Goal: Information Seeking & Learning: Learn about a topic

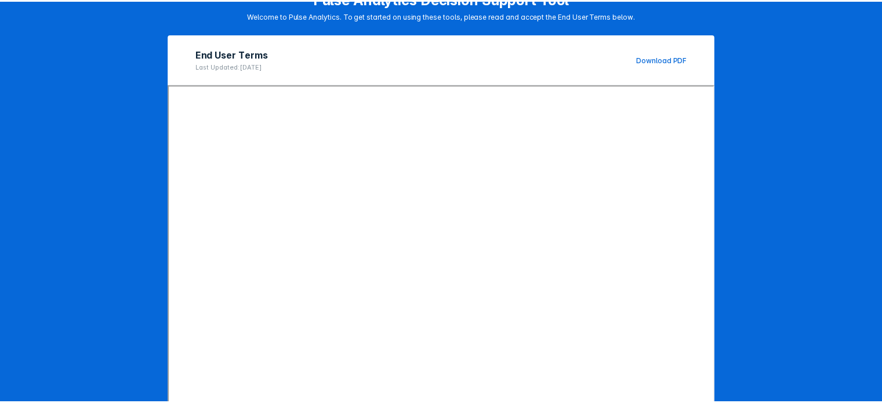
scroll to position [148, 0]
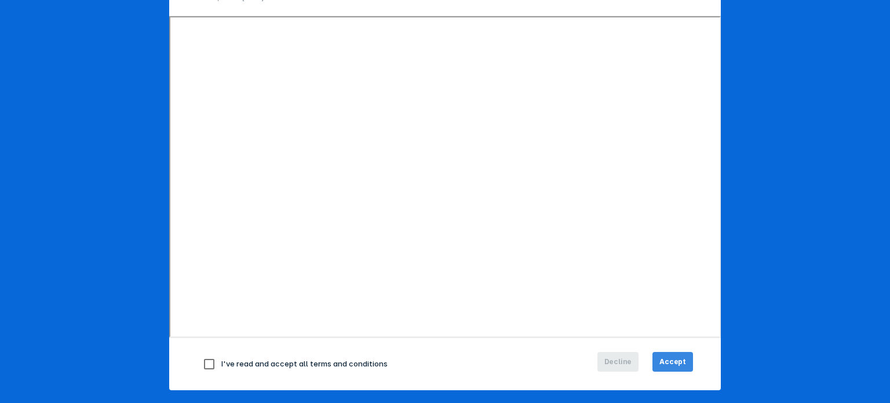
click at [679, 358] on span "Accept" at bounding box center [673, 361] width 27 height 10
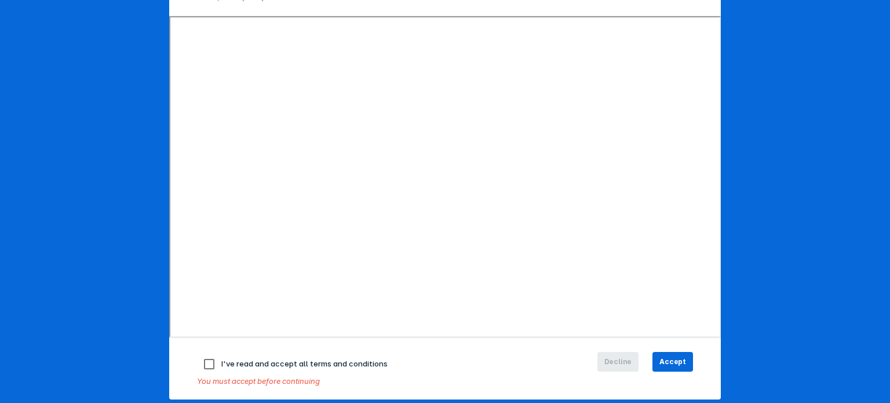
click at [204, 358] on input "checkbox" at bounding box center [209, 364] width 24 height 24
checkbox input "true"
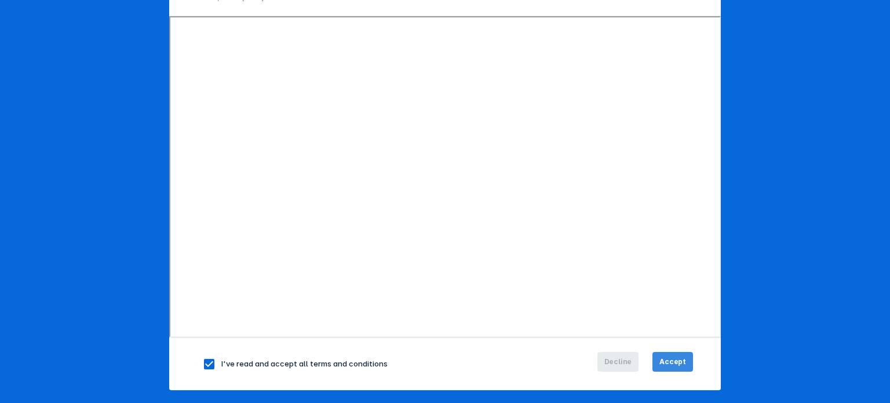
click at [664, 359] on span "Accept" at bounding box center [673, 361] width 27 height 10
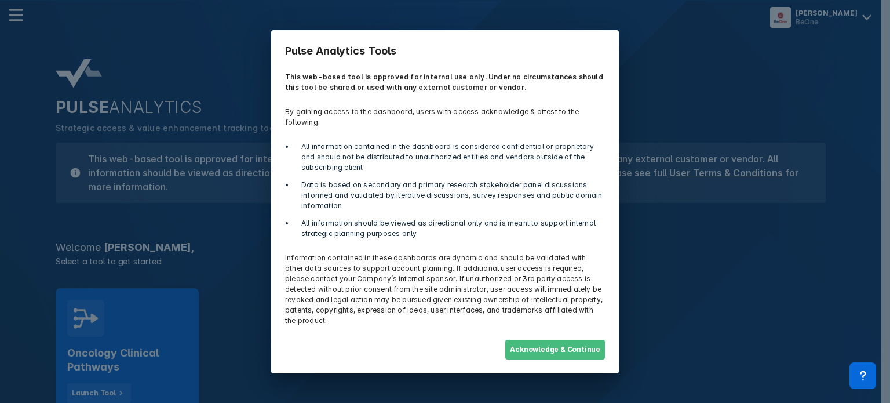
click at [525, 343] on button "Acknowledge & Continue" at bounding box center [555, 350] width 100 height 20
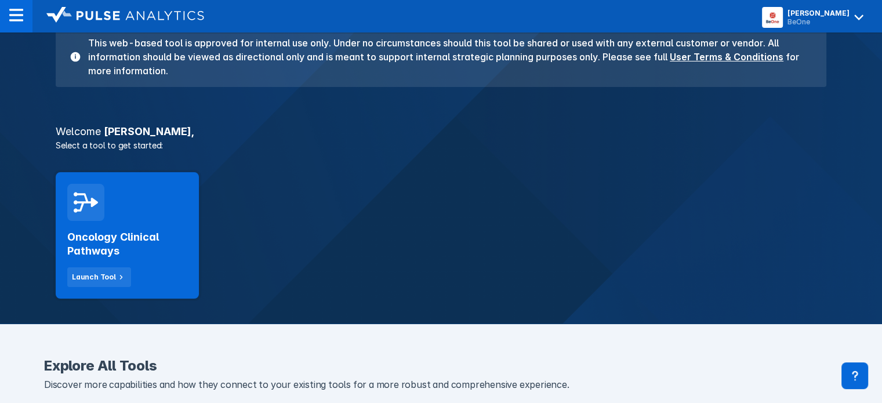
scroll to position [58, 0]
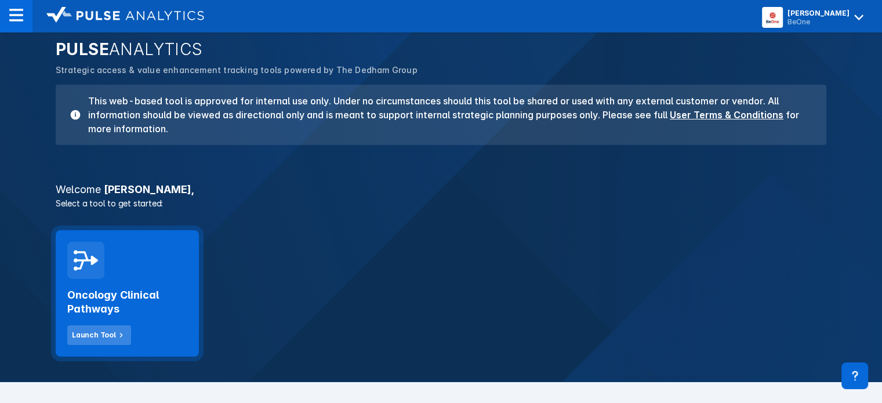
click at [87, 336] on div "Launch Tool" at bounding box center [94, 335] width 44 height 10
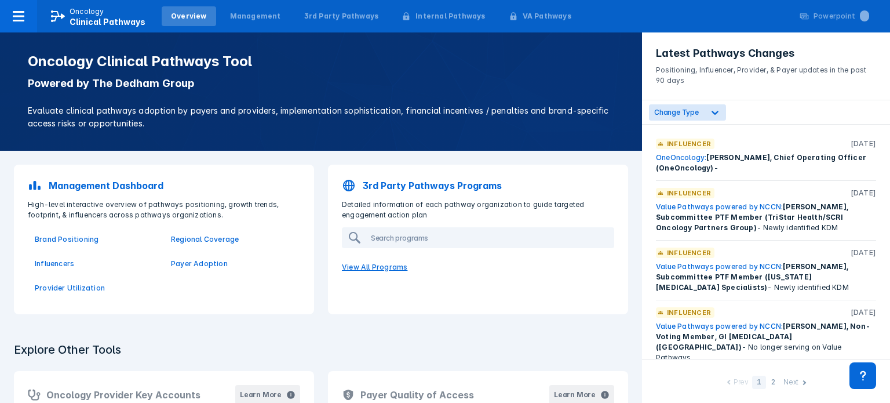
click at [381, 264] on p "View All Programs" at bounding box center [478, 267] width 286 height 24
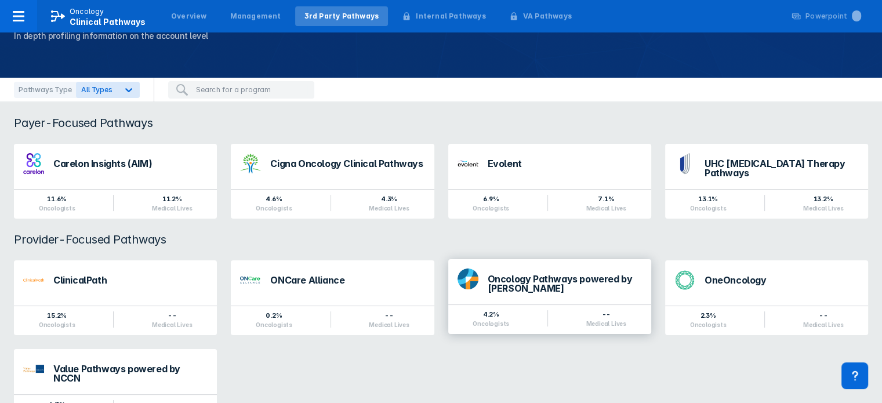
scroll to position [94, 0]
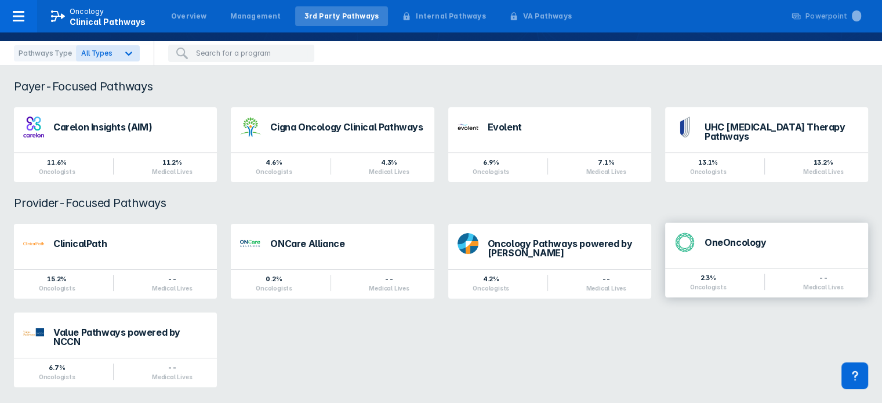
click at [729, 238] on div "OneOncology" at bounding box center [781, 242] width 154 height 9
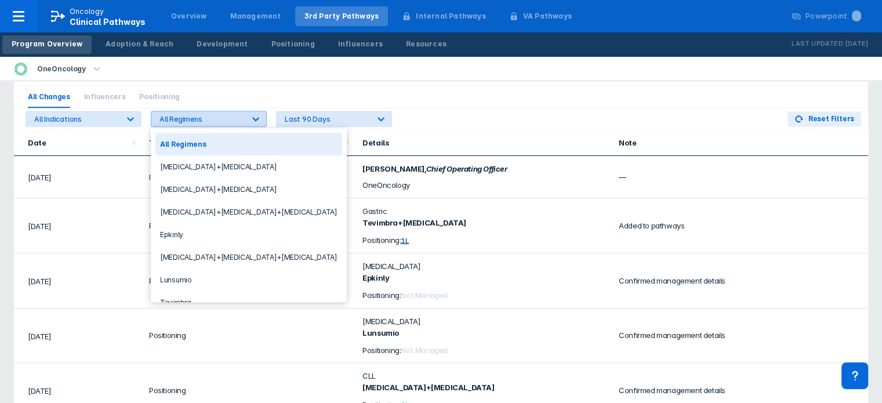
click at [253, 115] on icon at bounding box center [256, 119] width 12 height 12
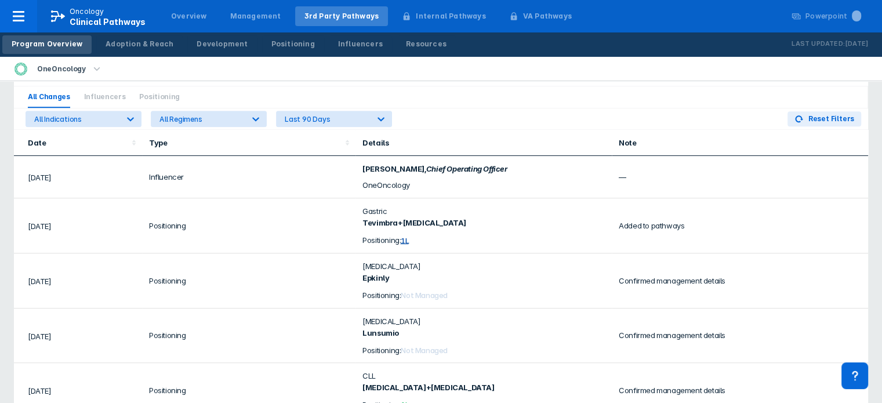
click at [237, 83] on div "Latest OneOncology Changes Positioning, Influencer, Provider, & Payer updates i…" at bounding box center [141, 63] width 255 height 46
click at [133, 114] on icon at bounding box center [131, 119] width 12 height 12
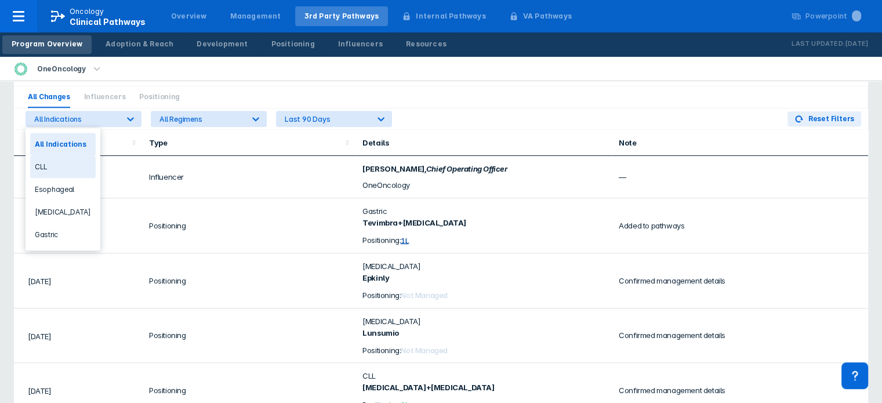
click at [67, 166] on div "CLL" at bounding box center [62, 166] width 65 height 23
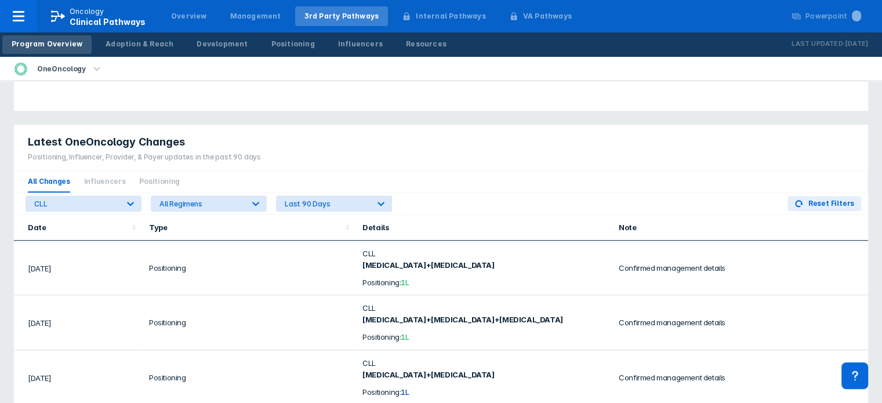
scroll to position [795, 0]
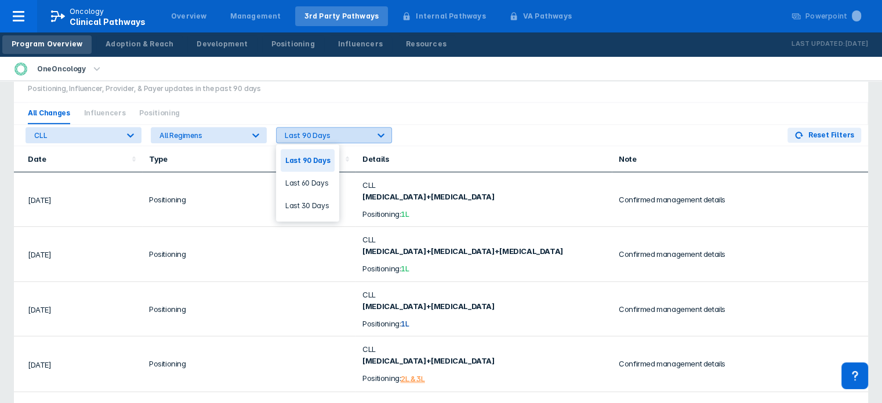
click at [385, 133] on icon at bounding box center [381, 135] width 12 height 12
click at [318, 161] on div "Last 90 Days" at bounding box center [308, 160] width 54 height 23
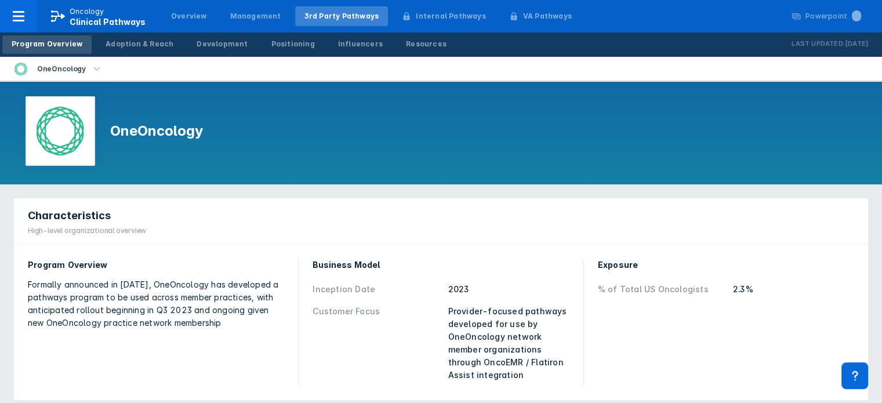
scroll to position [58, 0]
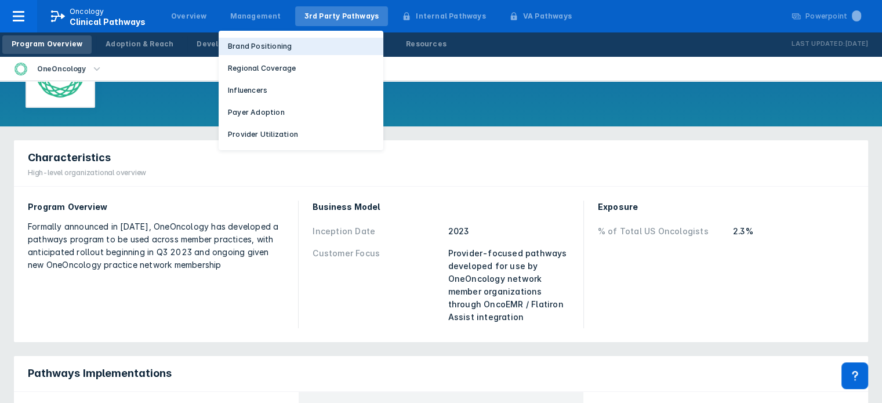
click at [252, 46] on p "Brand Positioning" at bounding box center [260, 46] width 64 height 10
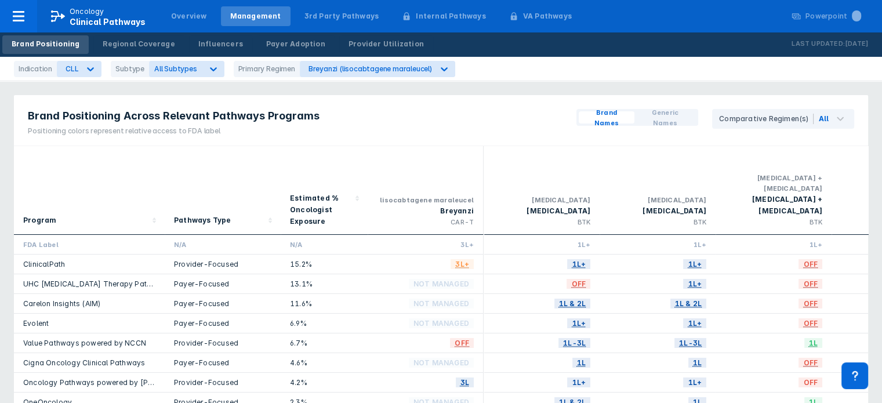
scroll to position [58, 0]
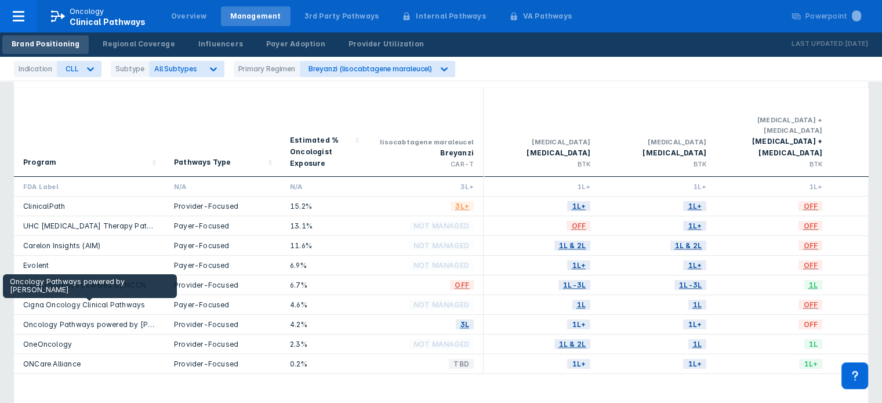
click at [139, 320] on link "Oncology Pathways powered by [PERSON_NAME]" at bounding box center [111, 324] width 176 height 9
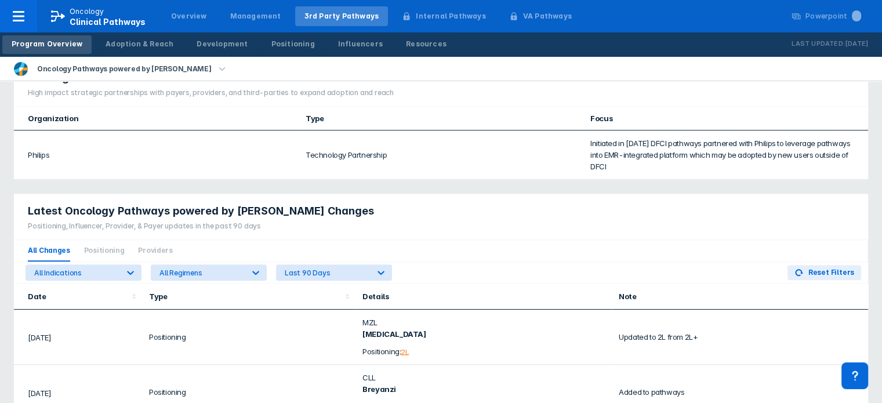
scroll to position [580, 0]
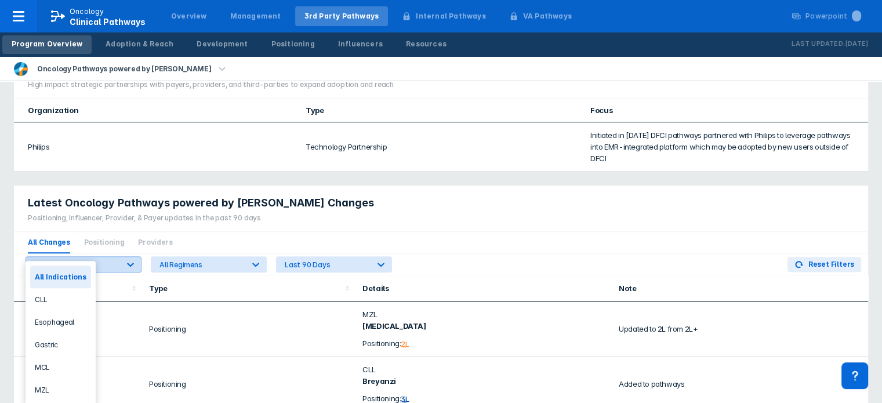
click at [131, 258] on icon at bounding box center [131, 264] width 12 height 12
click at [61, 318] on div "Esophageal" at bounding box center [60, 321] width 61 height 23
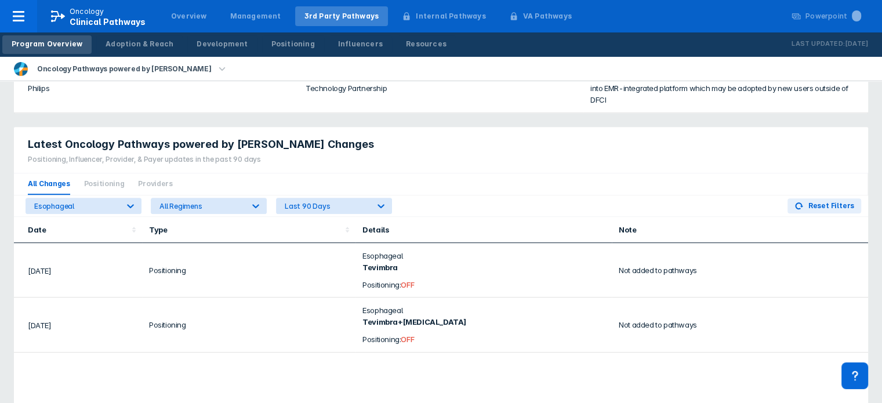
scroll to position [522, 0]
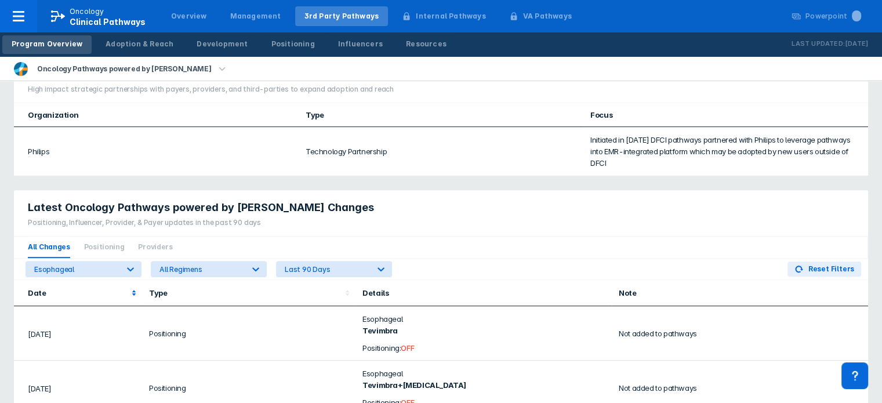
click at [131, 305] on div "Latest Oncology Pathways powered by [PERSON_NAME] Changes Positioning, Influenc…" at bounding box center [441, 386] width 854 height 392
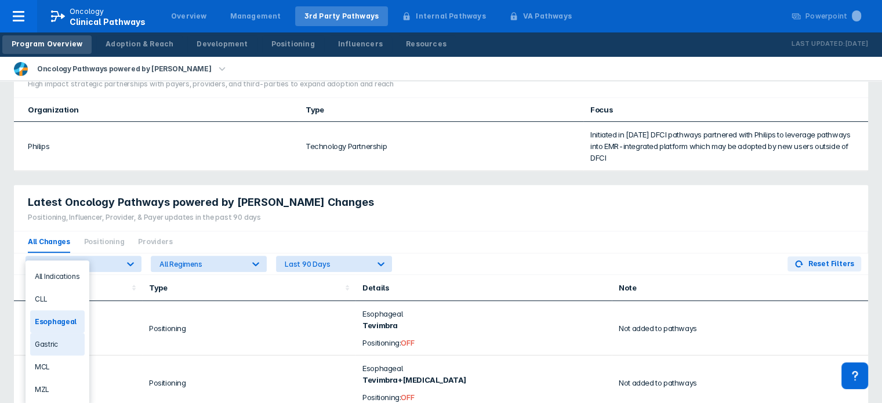
click at [60, 340] on div "Gastric" at bounding box center [57, 344] width 54 height 23
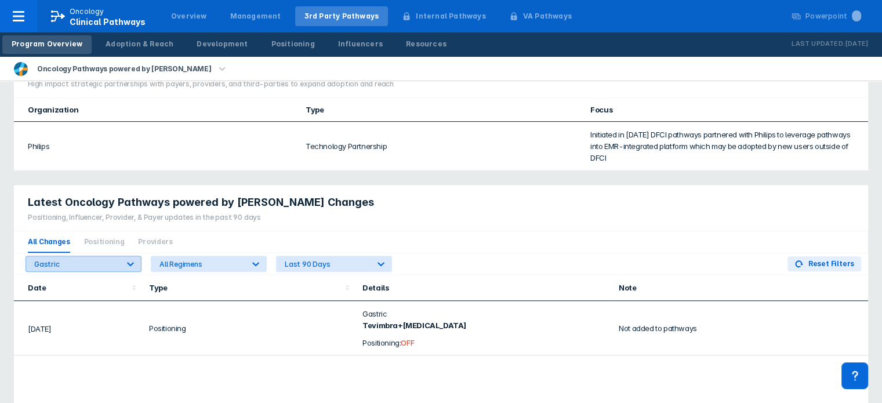
click at [132, 258] on icon at bounding box center [131, 264] width 12 height 12
click at [515, 253] on div "Gastric All Regimens Last 90 Days Reset Filters" at bounding box center [441, 263] width 854 height 21
